Goal: Find specific page/section: Find specific page/section

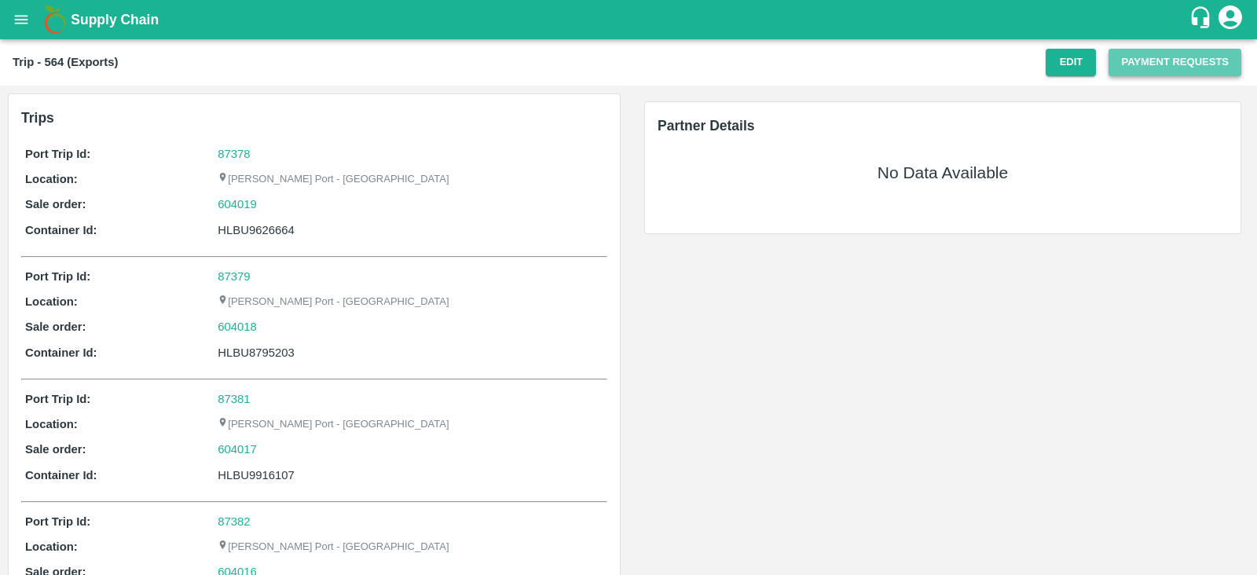
click at [1155, 57] on button "Payment Requests" at bounding box center [1175, 63] width 133 height 28
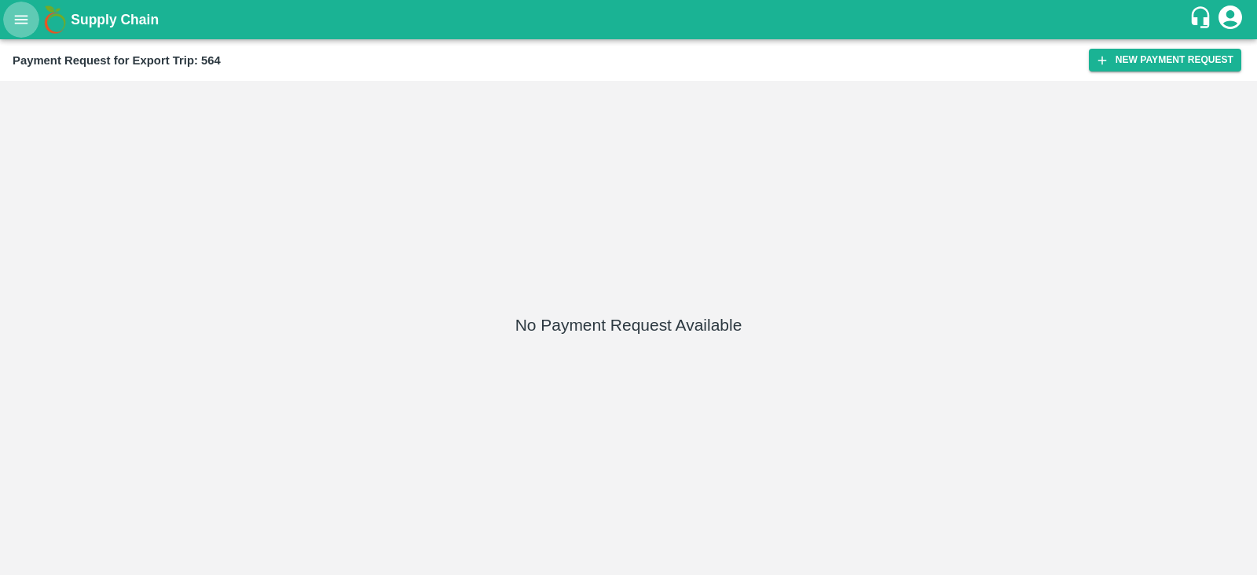
click at [16, 13] on icon "open drawer" at bounding box center [21, 19] width 17 height 17
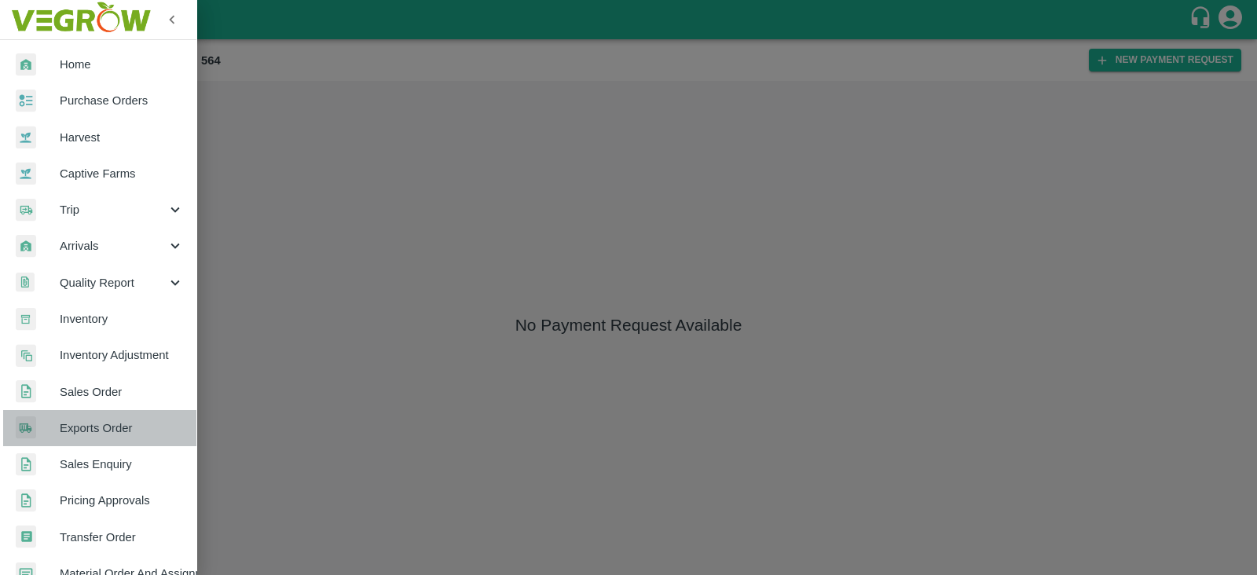
click at [122, 424] on span "Exports Order" at bounding box center [122, 428] width 124 height 17
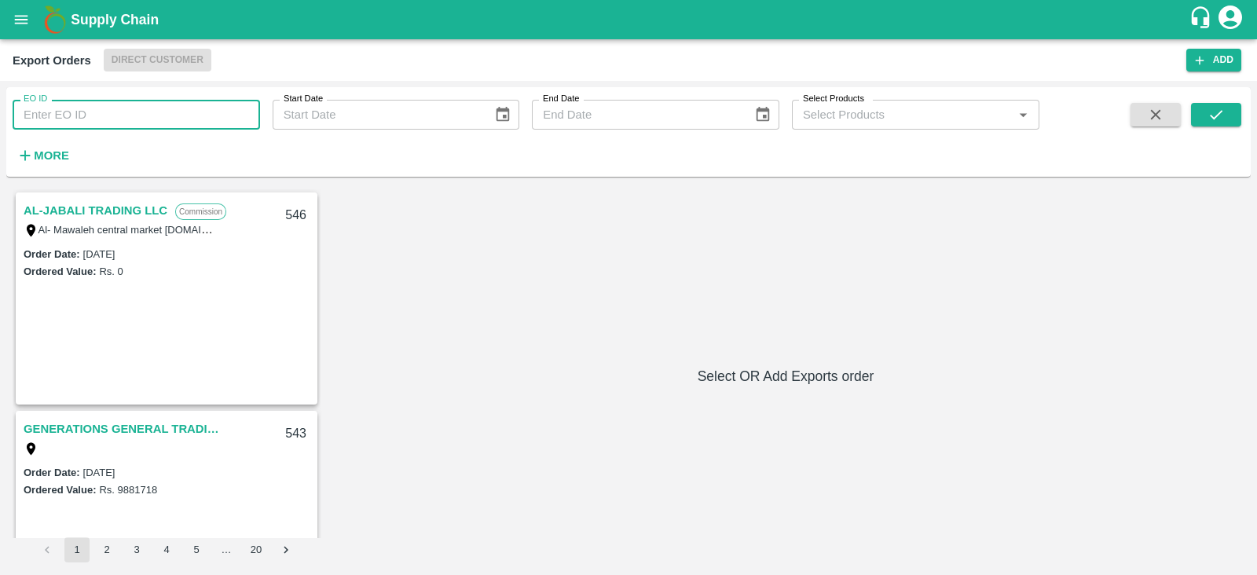
click at [150, 123] on input "EO ID" at bounding box center [137, 115] width 248 height 30
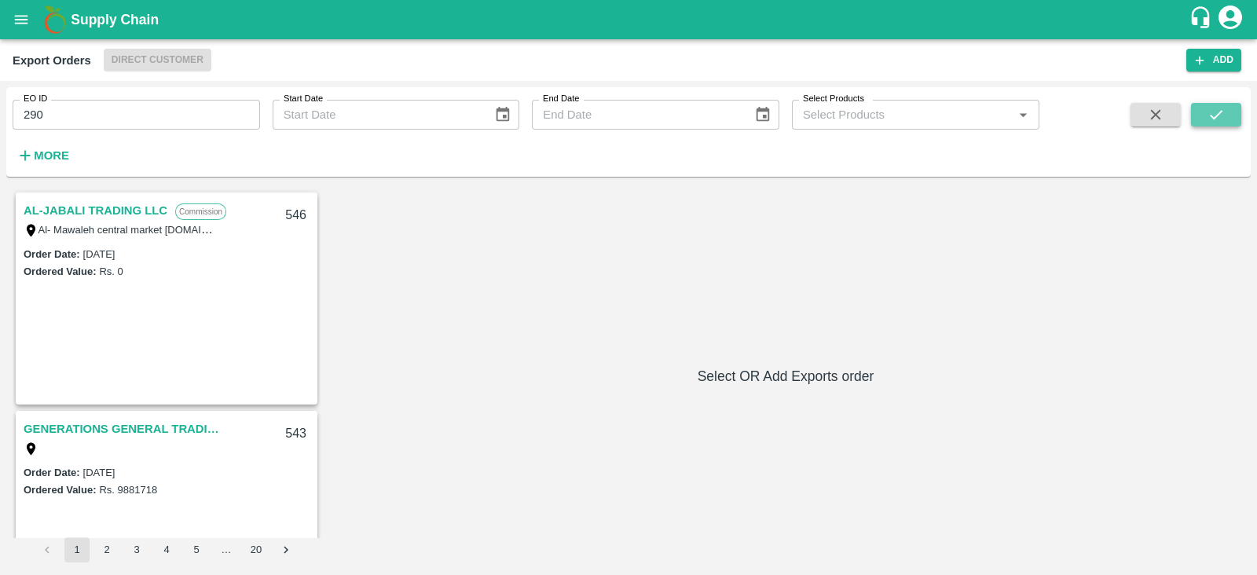
click at [1202, 110] on button "submit" at bounding box center [1216, 115] width 50 height 24
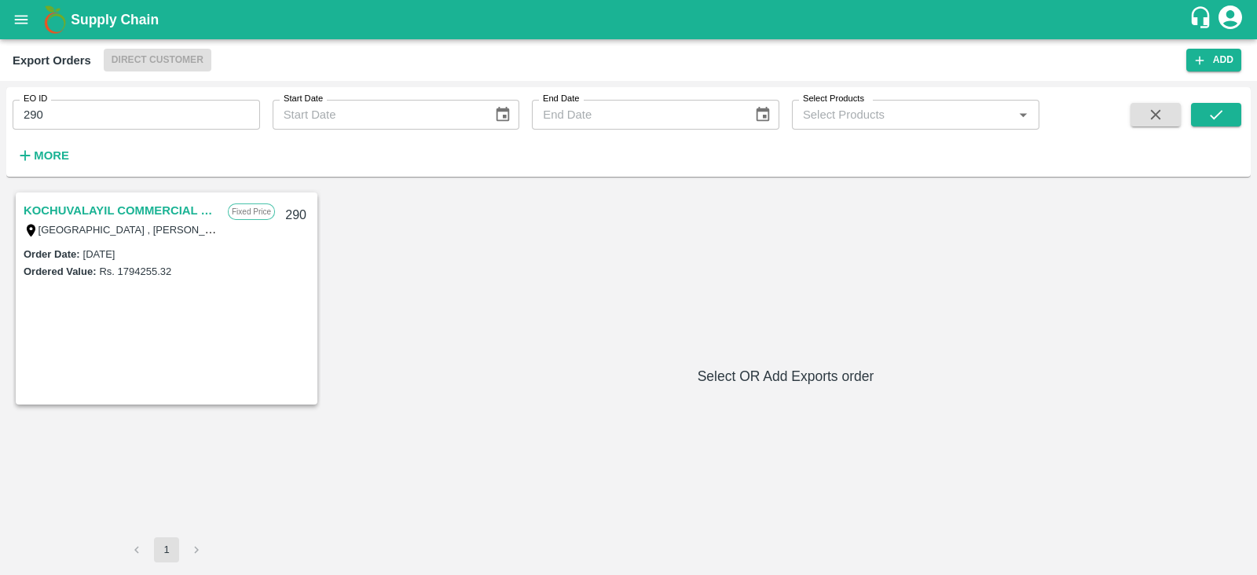
click at [85, 213] on link "KOCHUVALAYIL COMMERCIAL CENTRE LLC" at bounding box center [122, 210] width 196 height 20
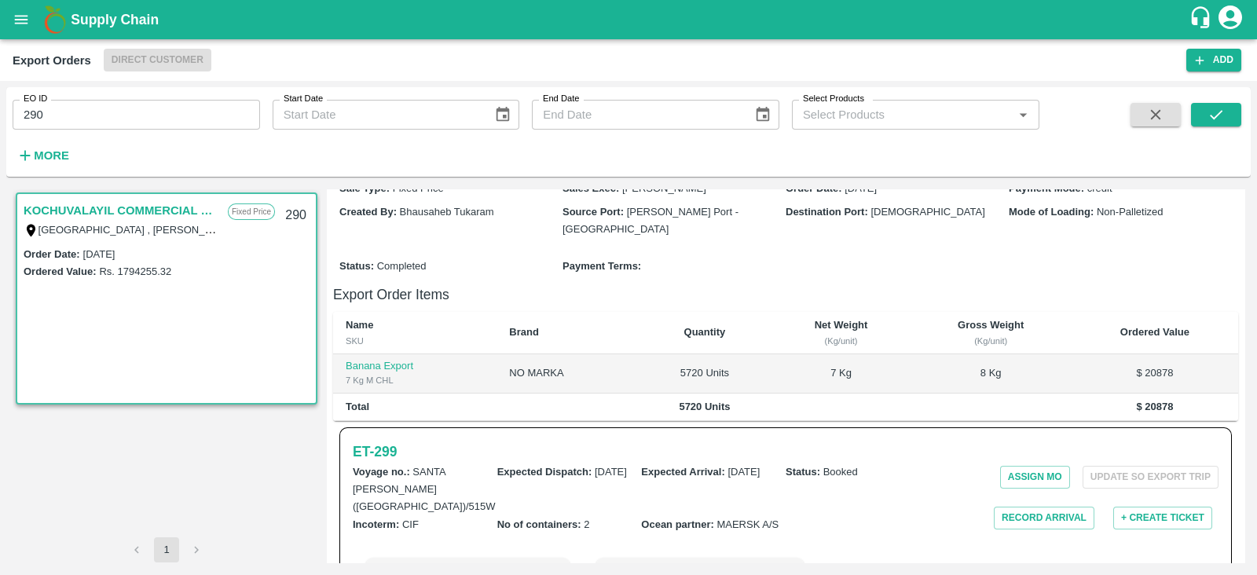
scroll to position [341, 0]
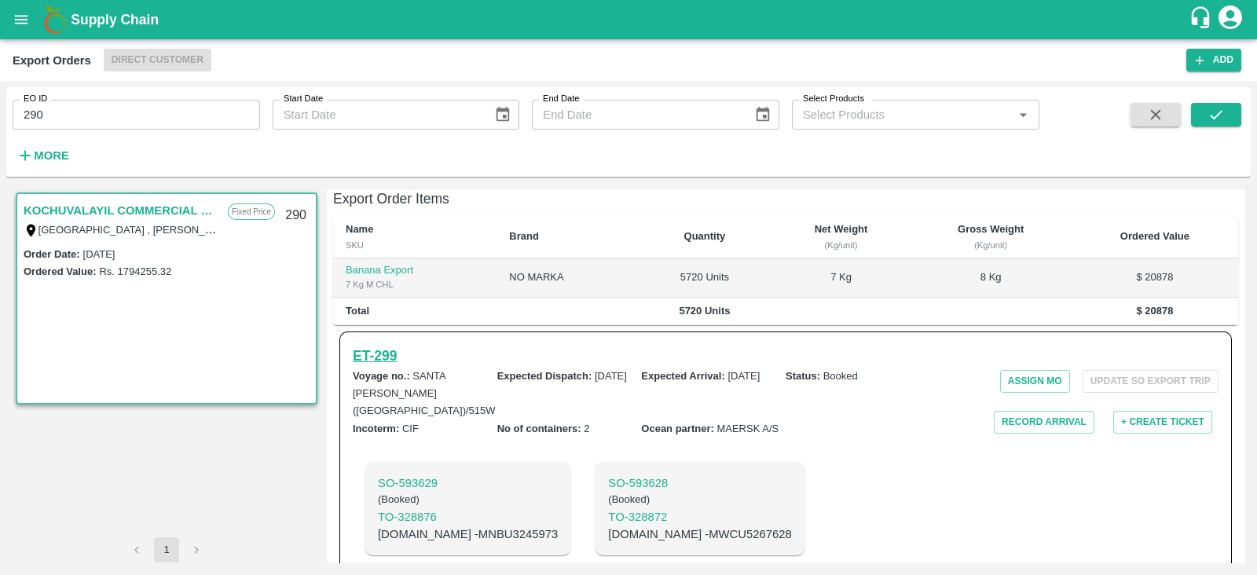
click at [394, 345] on h6 "ET- 299" at bounding box center [375, 356] width 44 height 22
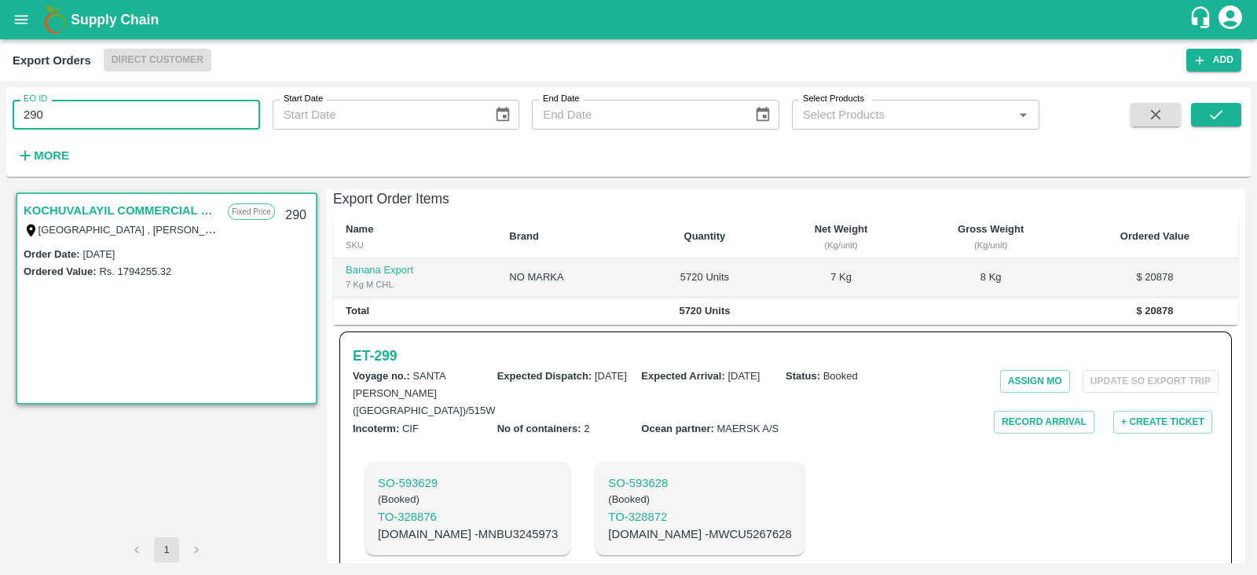
click at [202, 113] on input "290" at bounding box center [137, 115] width 248 height 30
type input "283"
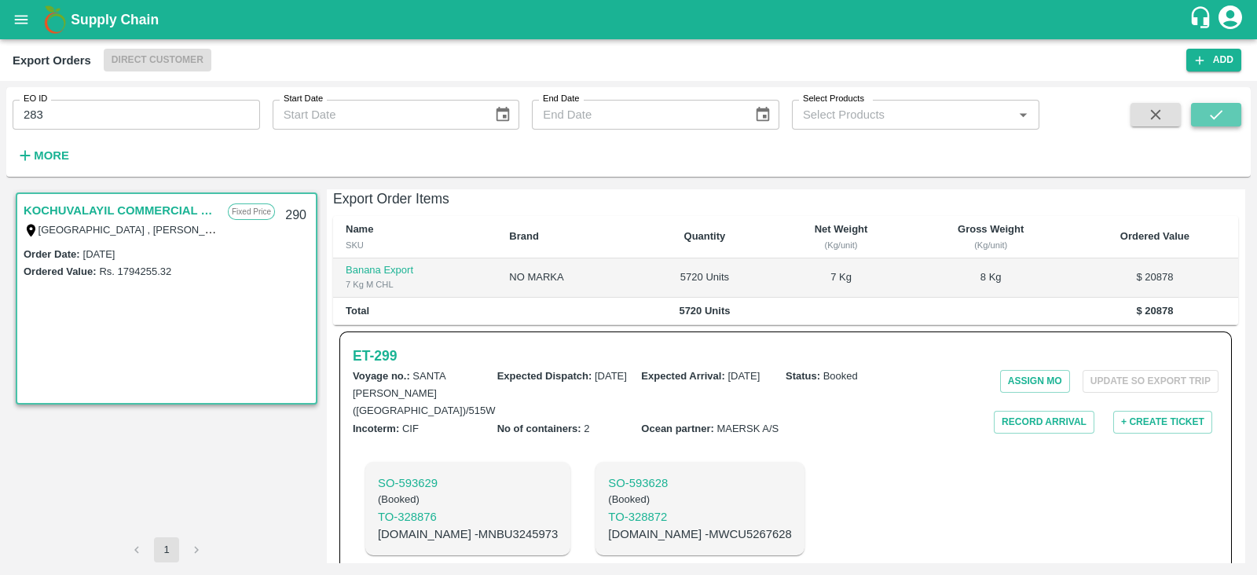
click at [1201, 121] on button "submit" at bounding box center [1216, 115] width 50 height 24
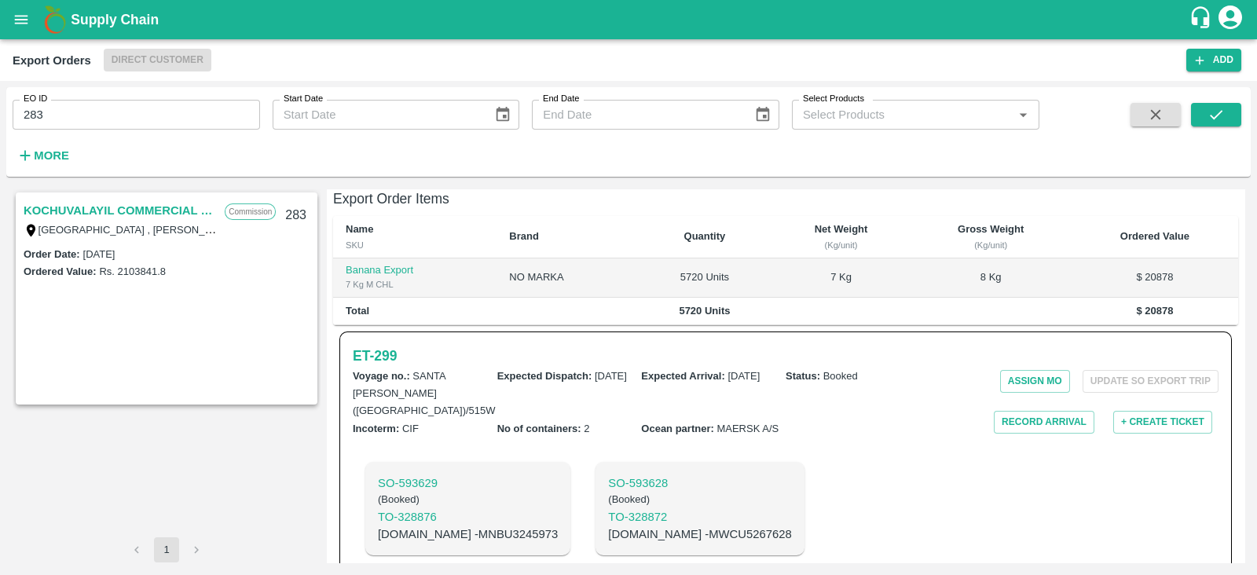
click at [160, 206] on link "KOCHUVALAYIL COMMERCIAL CENTRE LLC" at bounding box center [120, 210] width 193 height 20
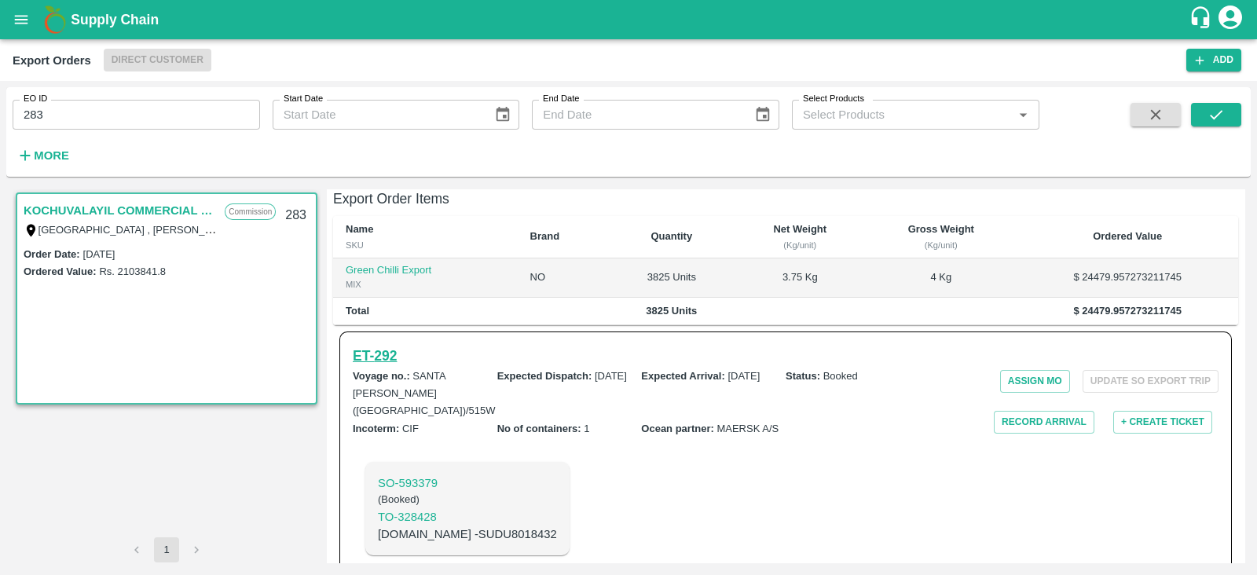
click at [380, 345] on h6 "ET- 292" at bounding box center [375, 356] width 44 height 22
click at [382, 345] on h6 "ET- 292" at bounding box center [375, 356] width 44 height 22
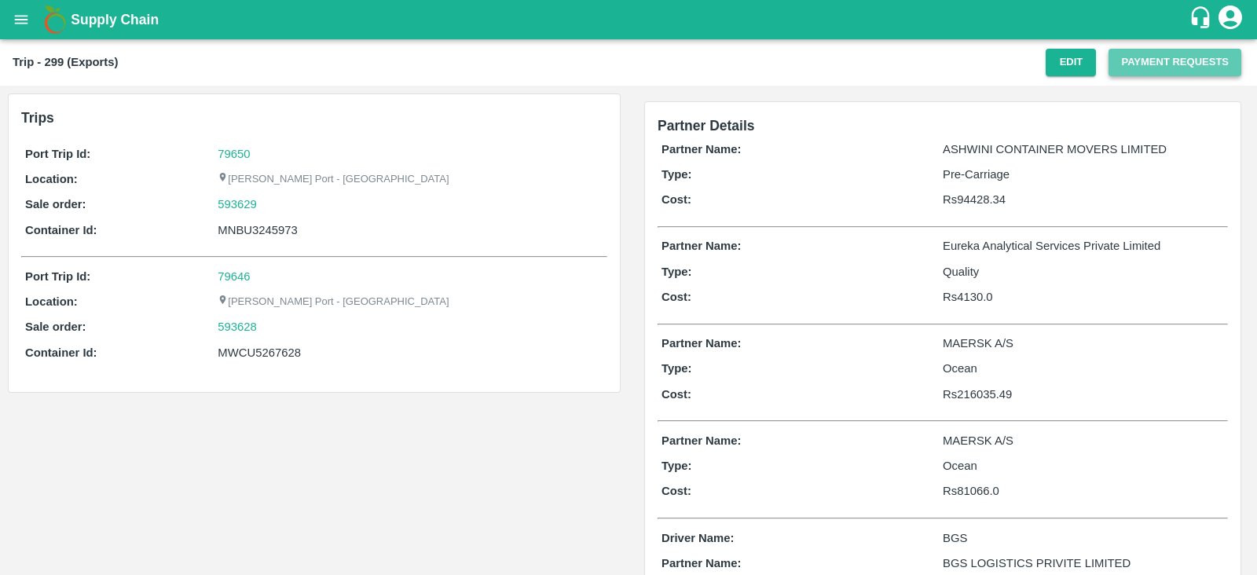
click at [1211, 52] on button "Payment Requests" at bounding box center [1175, 63] width 133 height 28
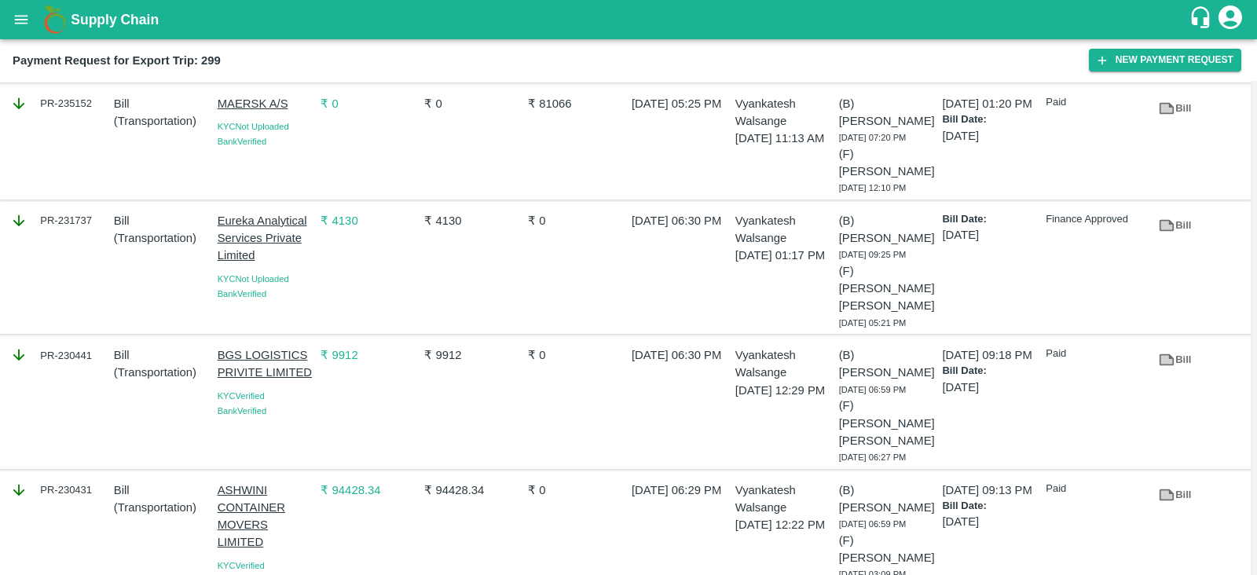
scroll to position [291, 0]
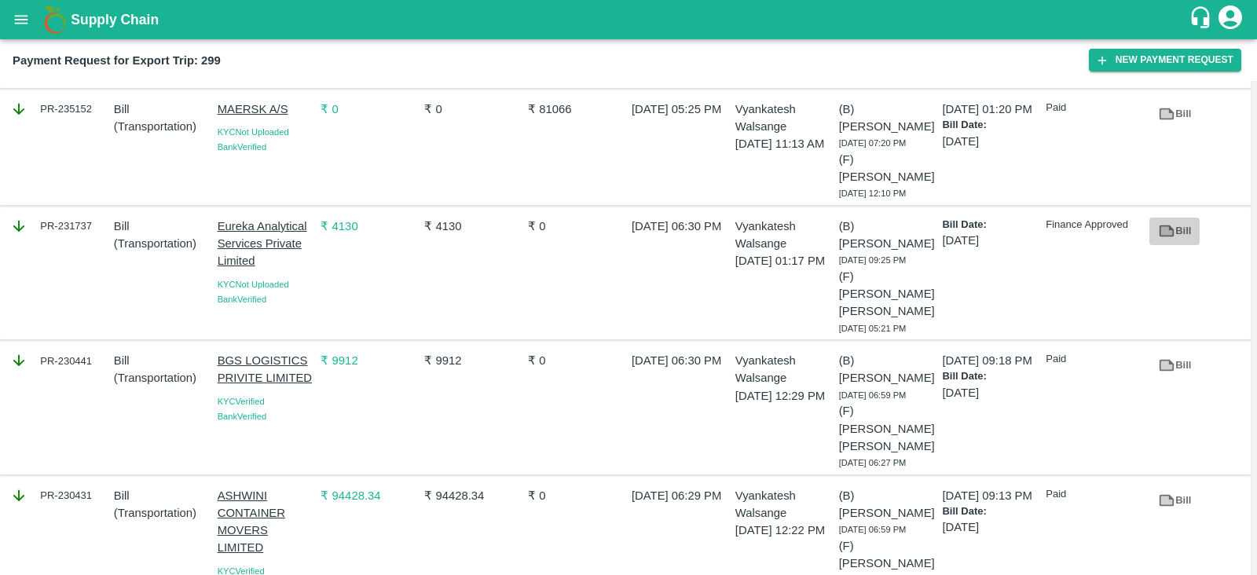
click at [1183, 226] on link "Bill" at bounding box center [1175, 232] width 50 height 28
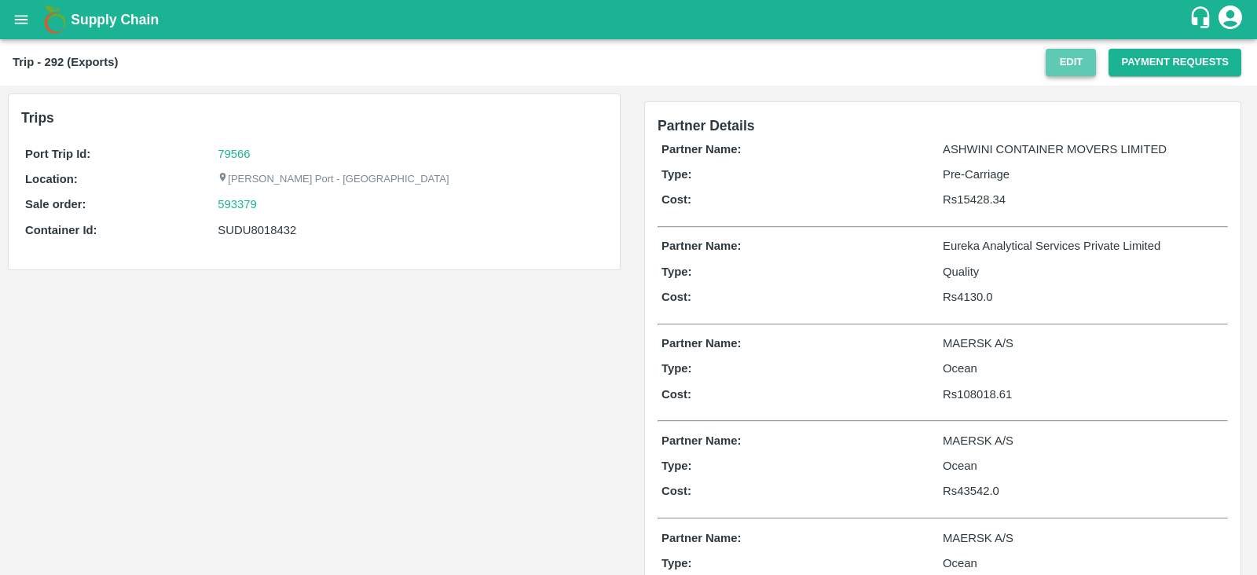
click at [1092, 59] on button "Edit" at bounding box center [1071, 63] width 50 height 28
click at [1131, 75] on button "Payment Requests" at bounding box center [1175, 63] width 133 height 28
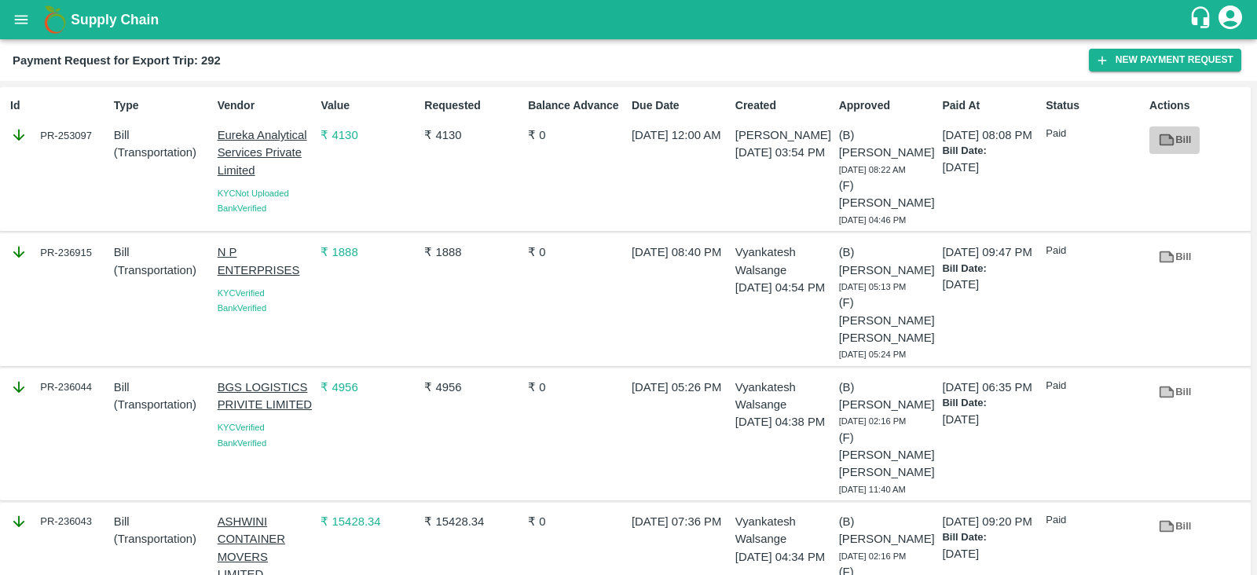
click at [1184, 135] on link "Bill" at bounding box center [1175, 141] width 50 height 28
click at [71, 154] on div "Id PR-253097" at bounding box center [56, 159] width 104 height 136
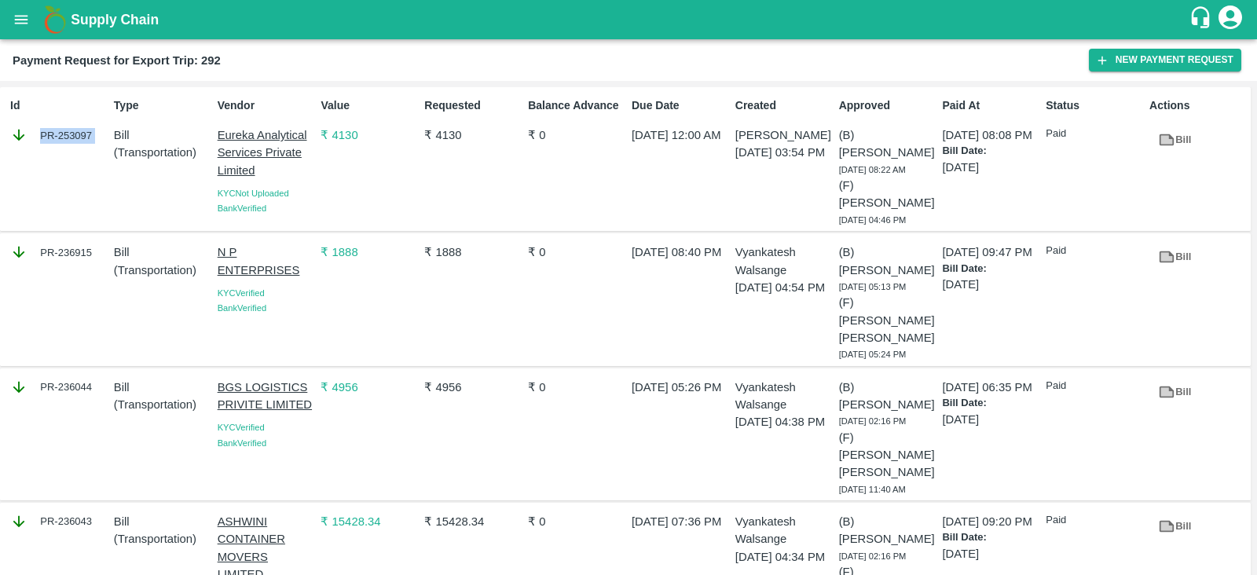
copy div "PR-253097"
